Goal: Information Seeking & Learning: Learn about a topic

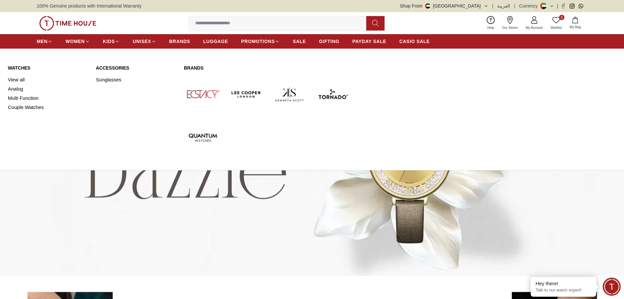
click at [20, 68] on link "Watches" at bounding box center [48, 68] width 80 height 7
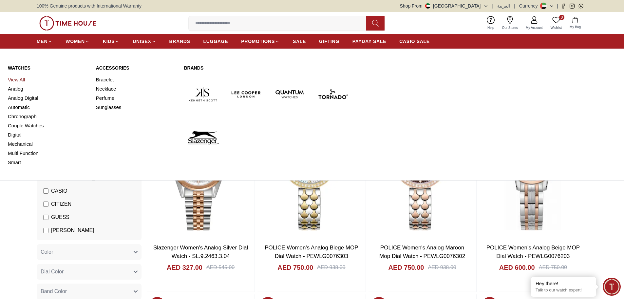
click at [20, 80] on link "View All" at bounding box center [48, 79] width 80 height 9
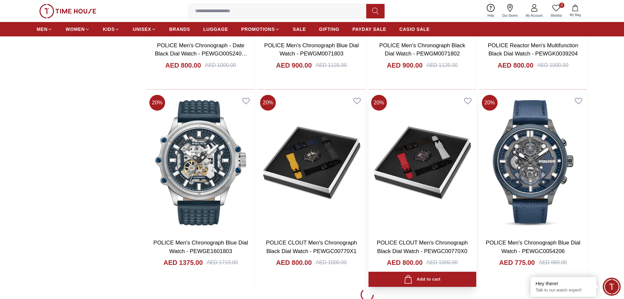
scroll to position [852, 0]
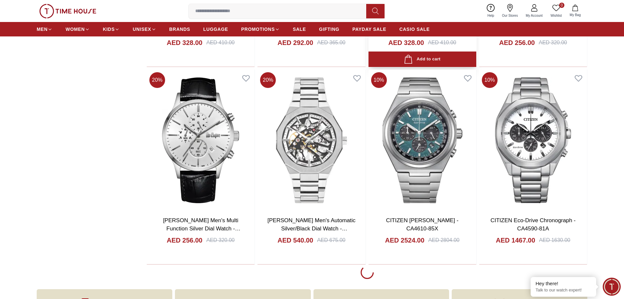
scroll to position [1803, 0]
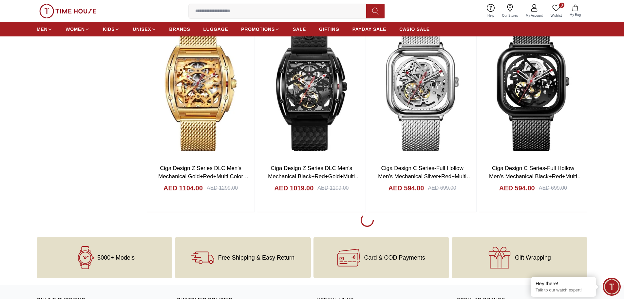
scroll to position [2852, 0]
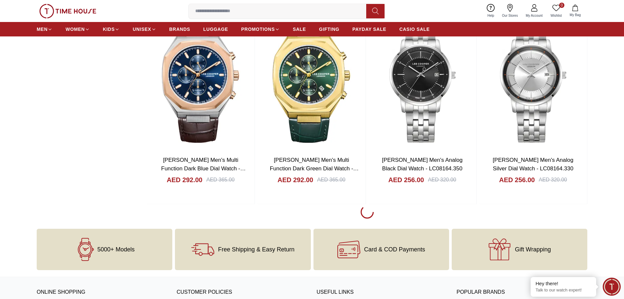
scroll to position [4819, 0]
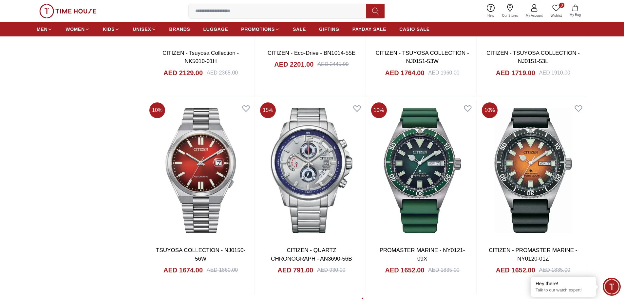
scroll to position [6753, 0]
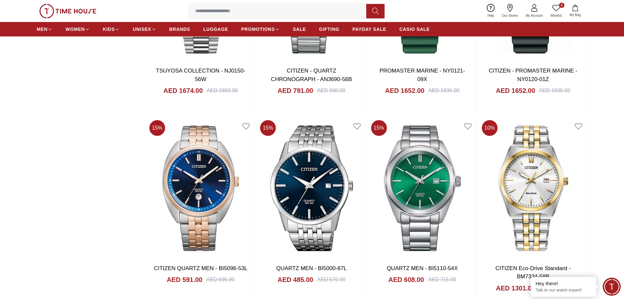
scroll to position [6884, 0]
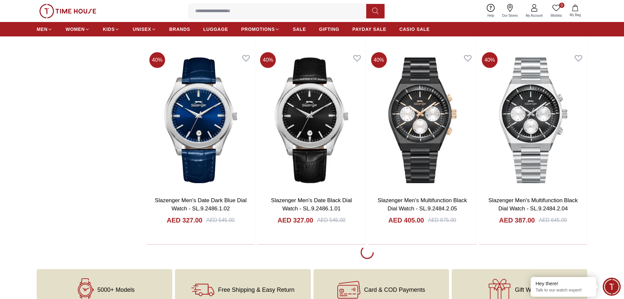
scroll to position [8720, 0]
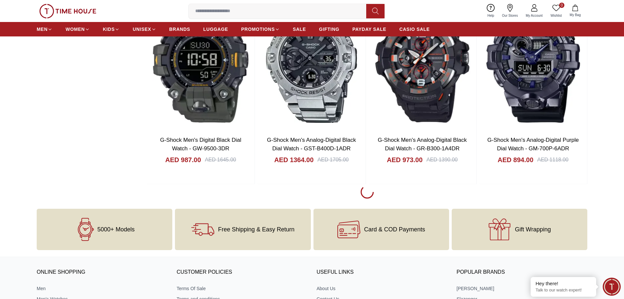
scroll to position [9769, 0]
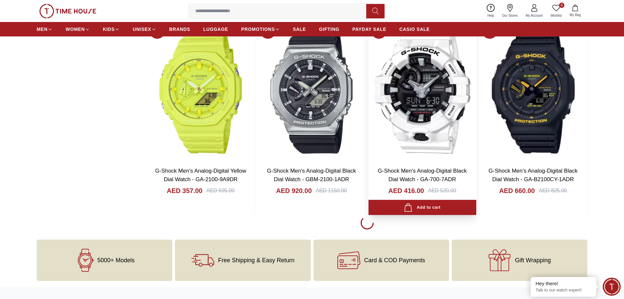
scroll to position [10720, 0]
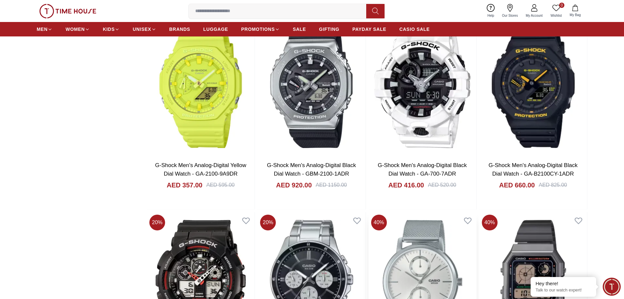
scroll to position [10756, 0]
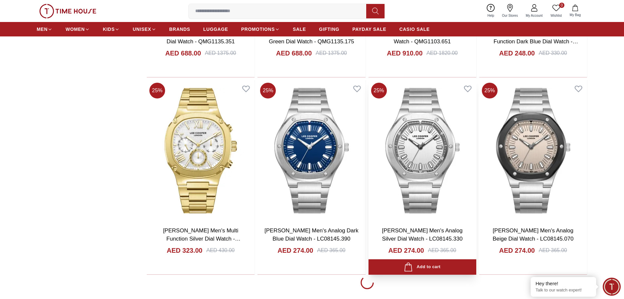
scroll to position [12686, 0]
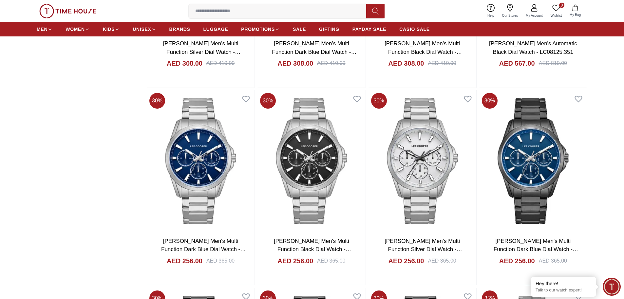
scroll to position [13014, 0]
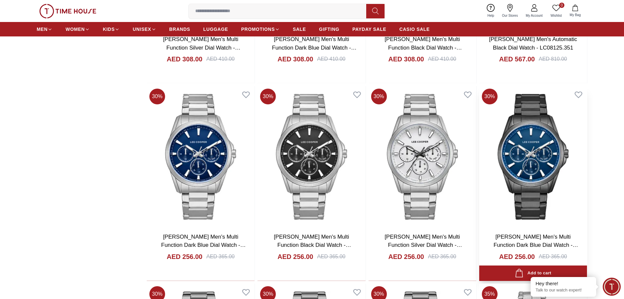
click at [539, 198] on img at bounding box center [534, 156] width 108 height 141
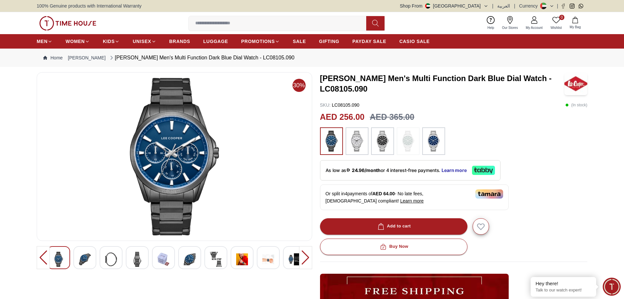
click at [82, 256] on img at bounding box center [85, 258] width 12 height 15
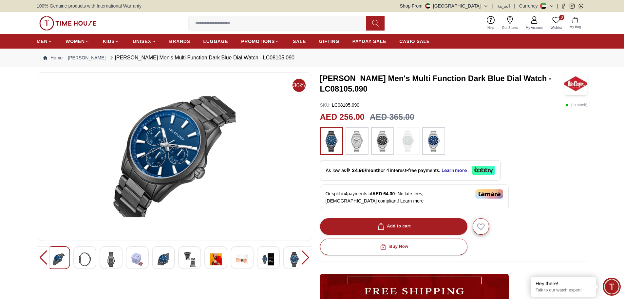
click at [91, 258] on div at bounding box center [84, 257] width 23 height 23
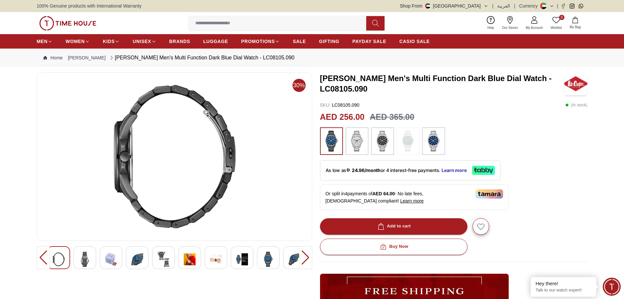
click at [92, 260] on div at bounding box center [84, 257] width 23 height 23
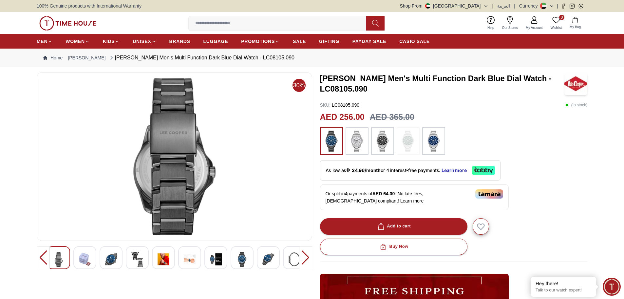
click at [89, 259] on img at bounding box center [85, 258] width 12 height 15
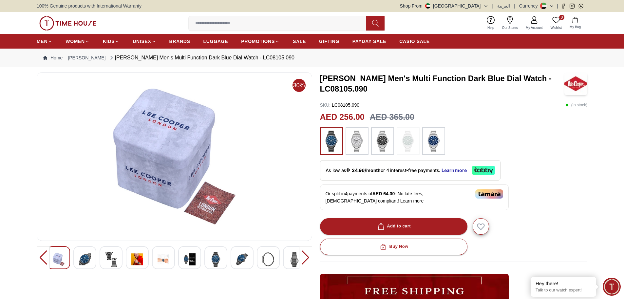
click at [85, 258] on img at bounding box center [85, 258] width 12 height 15
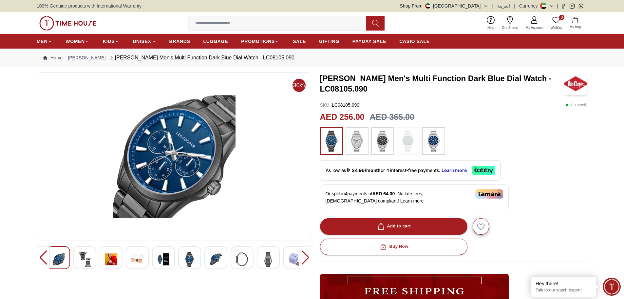
click at [85, 257] on img at bounding box center [85, 258] width 12 height 15
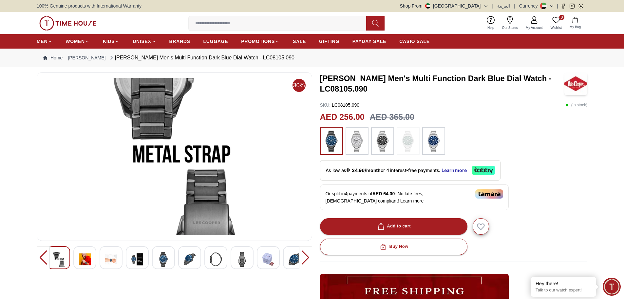
click at [85, 257] on img at bounding box center [85, 258] width 12 height 15
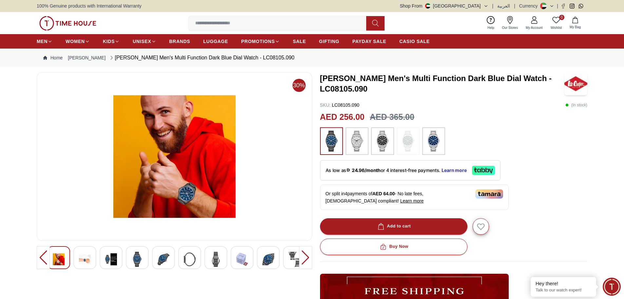
click at [85, 257] on img at bounding box center [85, 258] width 12 height 15
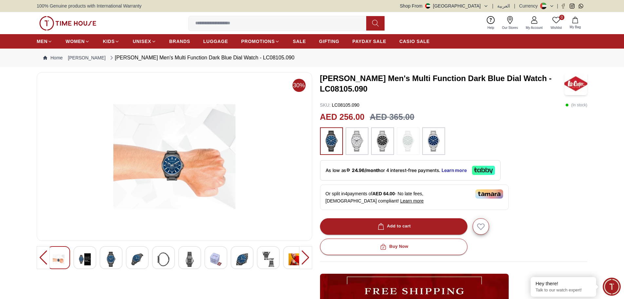
click at [85, 257] on img at bounding box center [85, 258] width 12 height 15
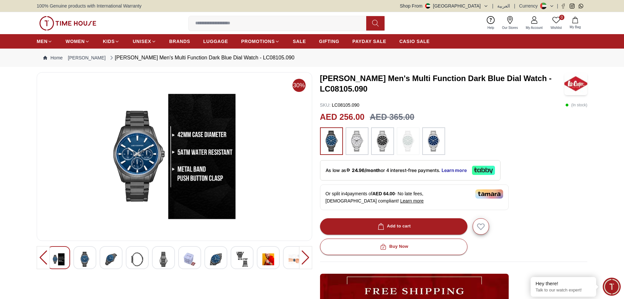
click at [92, 257] on div at bounding box center [84, 257] width 23 height 23
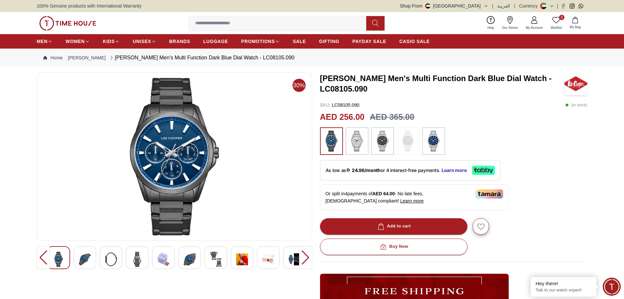
click at [91, 257] on div at bounding box center [84, 257] width 23 height 23
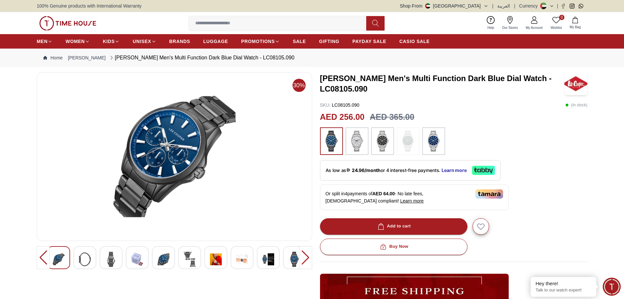
click at [89, 256] on img at bounding box center [85, 258] width 12 height 15
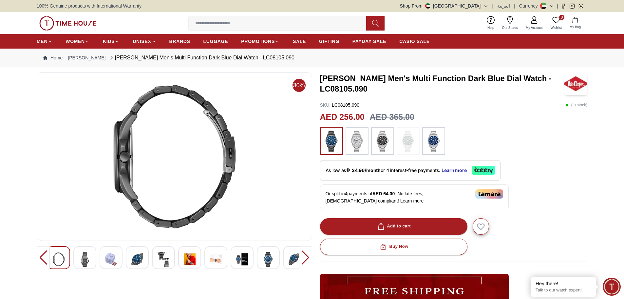
click at [84, 256] on img at bounding box center [85, 258] width 12 height 15
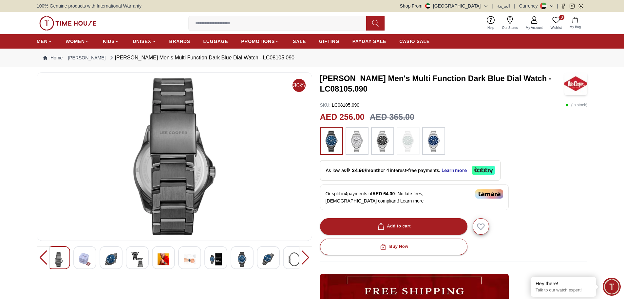
click at [84, 256] on img at bounding box center [85, 258] width 12 height 15
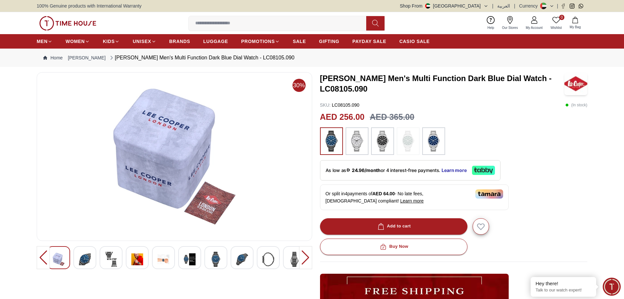
click at [84, 256] on img at bounding box center [85, 258] width 12 height 15
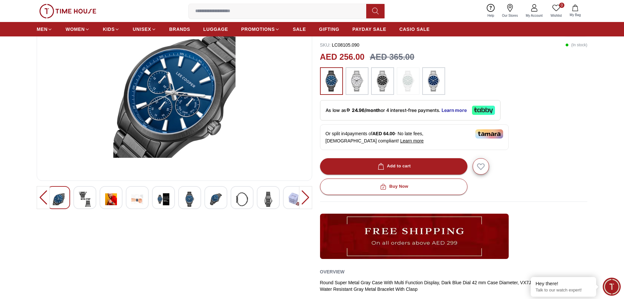
scroll to position [66, 0]
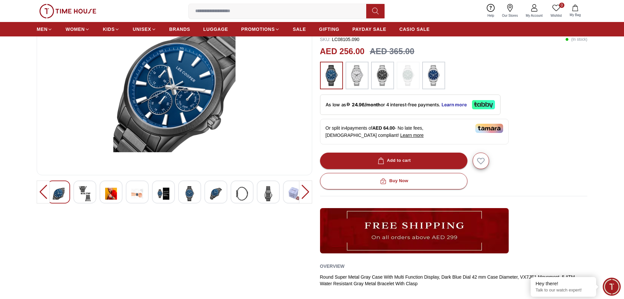
click at [269, 240] on div "30%" at bounding box center [175, 173] width 276 height 333
click at [275, 202] on div at bounding box center [268, 191] width 23 height 23
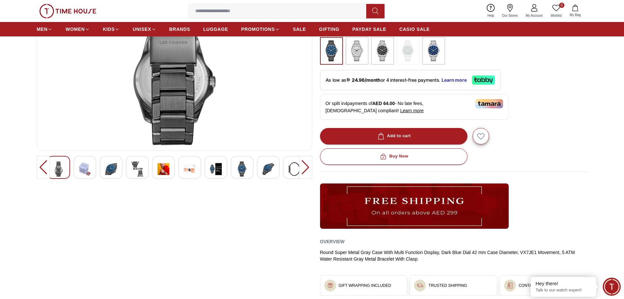
scroll to position [131, 0]
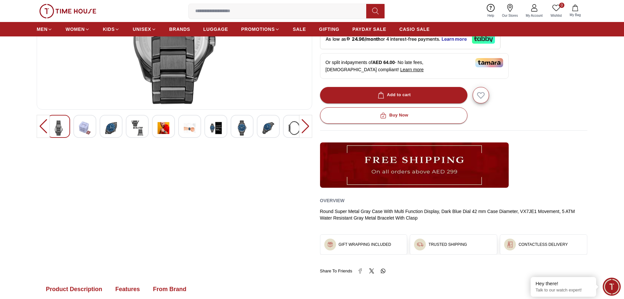
click at [87, 129] on img at bounding box center [85, 127] width 12 height 15
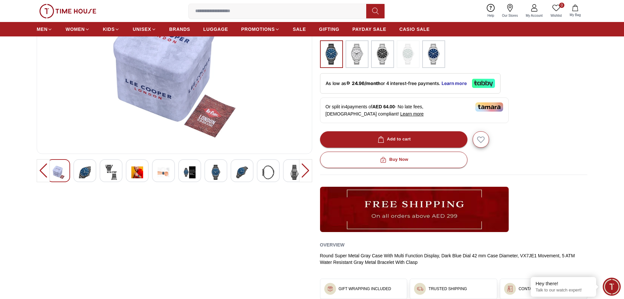
scroll to position [98, 0]
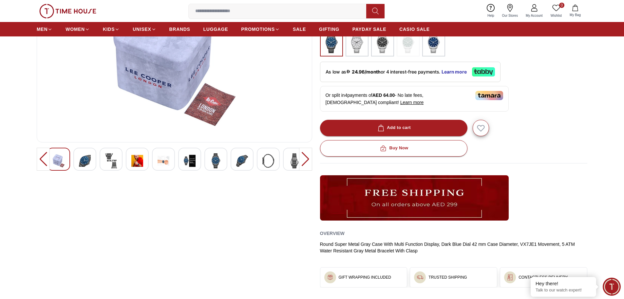
click at [89, 164] on img at bounding box center [85, 160] width 12 height 15
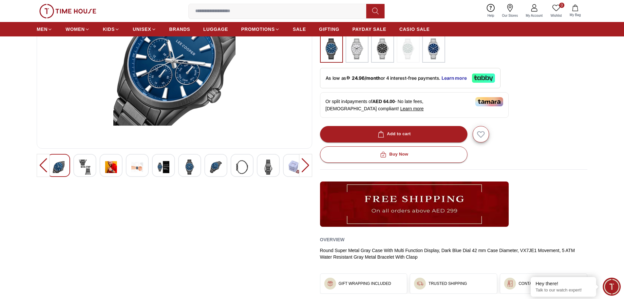
scroll to position [33, 0]
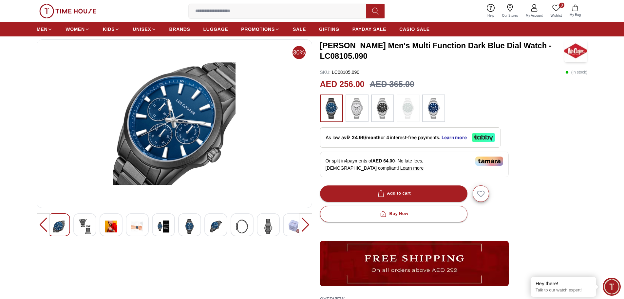
click at [86, 219] on img at bounding box center [85, 226] width 12 height 15
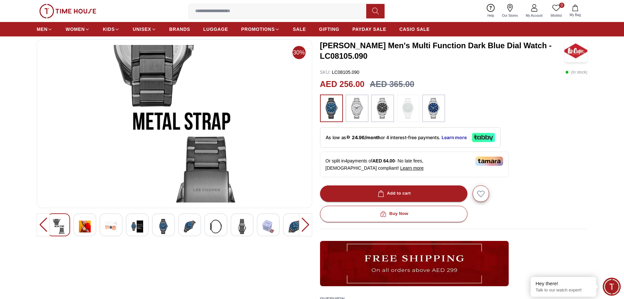
click at [87, 219] on img at bounding box center [85, 226] width 12 height 15
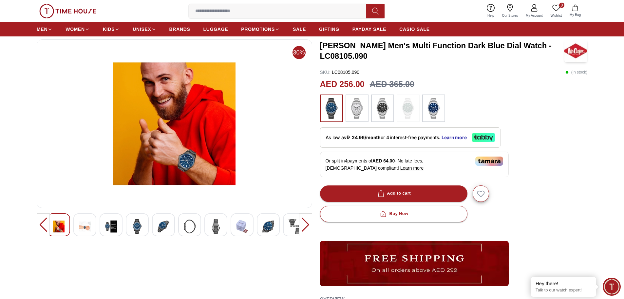
click at [165, 227] on img at bounding box center [164, 226] width 12 height 15
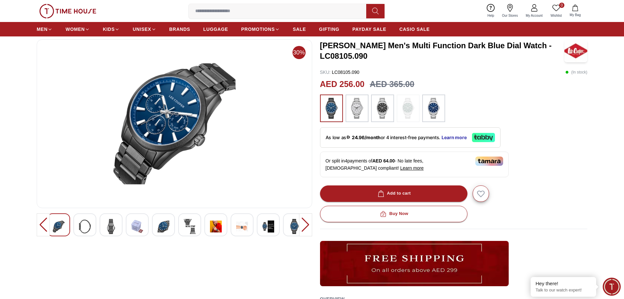
click at [166, 222] on img at bounding box center [164, 226] width 12 height 15
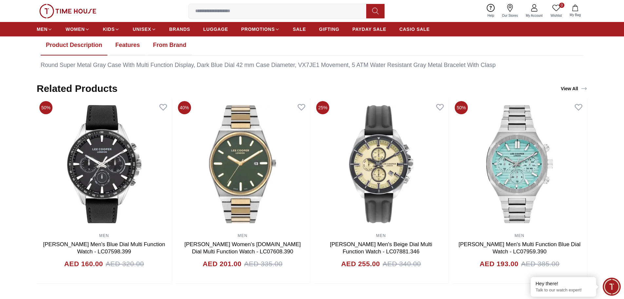
scroll to position [361, 0]
